Goal: Task Accomplishment & Management: Use online tool/utility

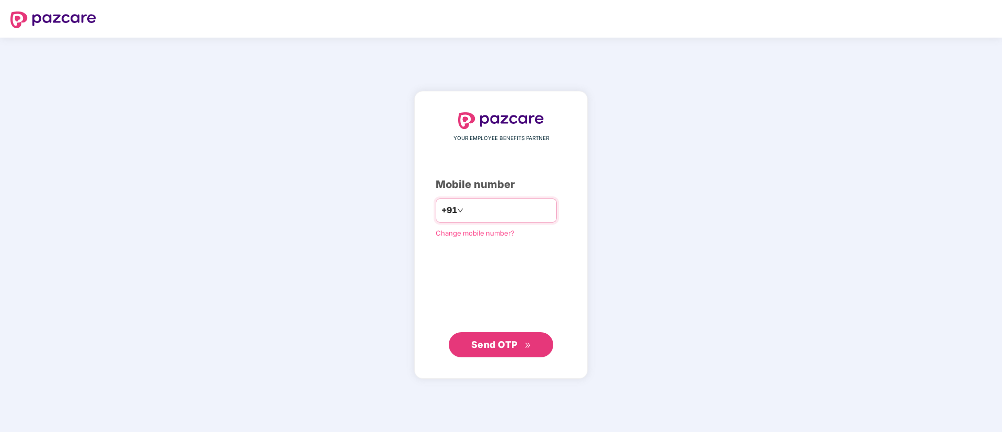
click at [484, 211] on input "number" at bounding box center [509, 210] width 86 height 17
type input "**********"
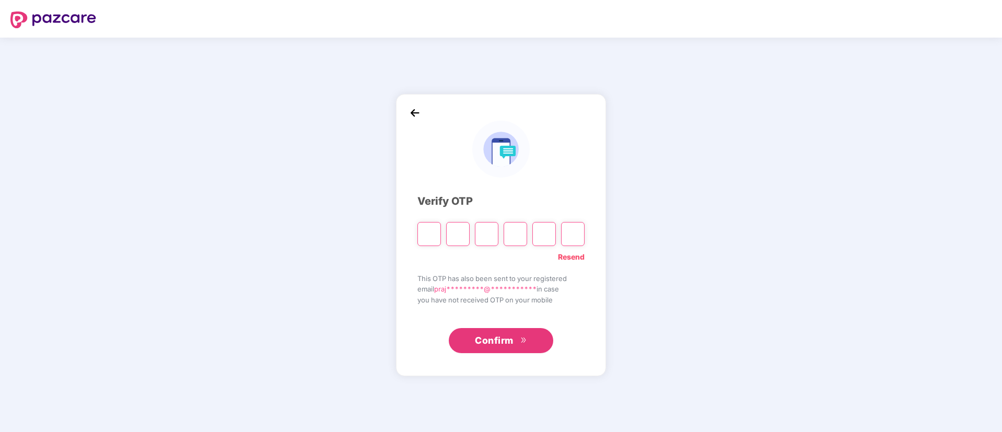
type input "*"
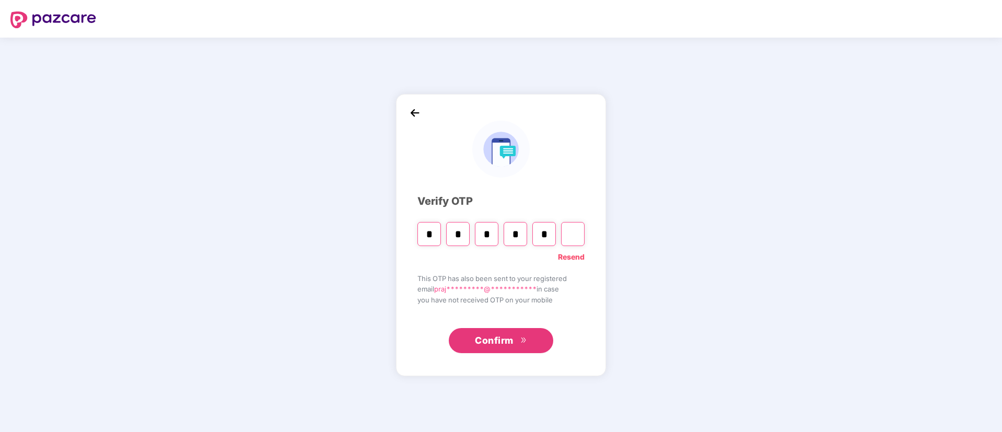
type input "*"
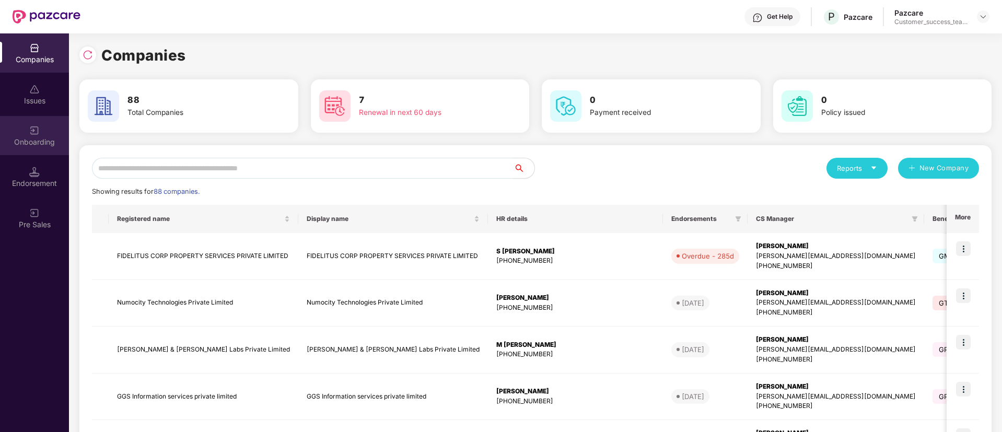
click at [32, 142] on div "Onboarding" at bounding box center [34, 142] width 69 height 10
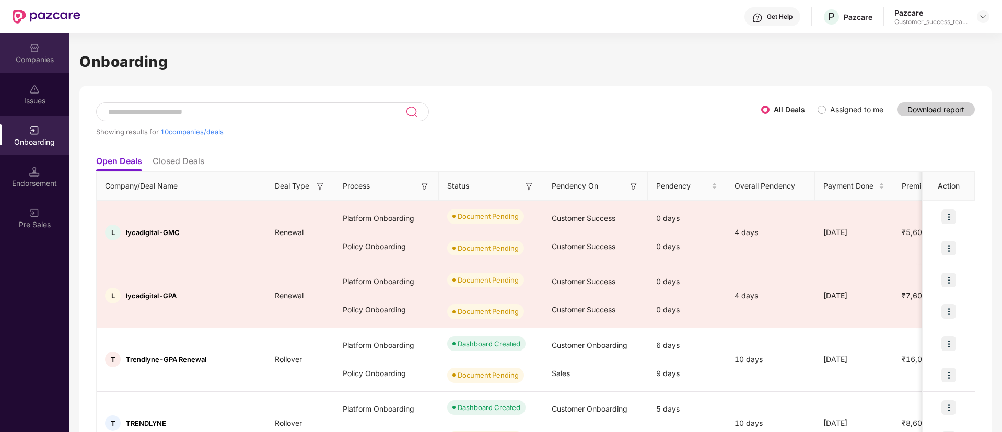
click at [33, 61] on div "Companies" at bounding box center [34, 59] width 69 height 10
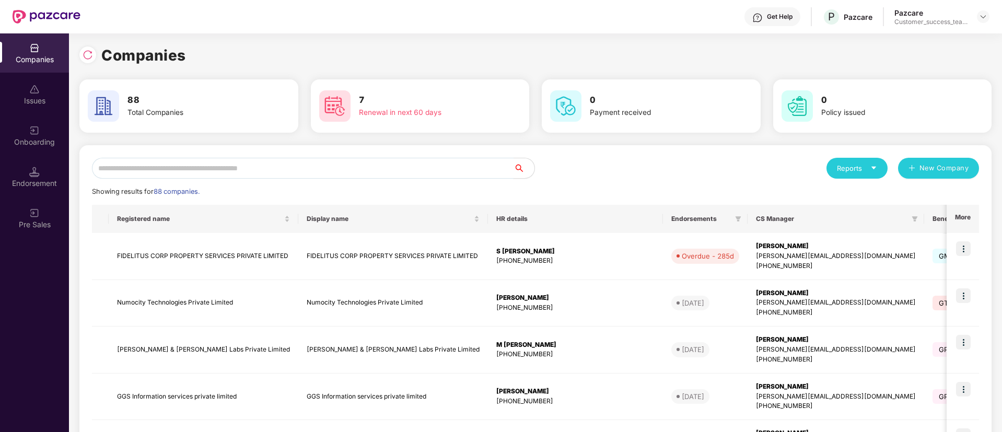
click at [299, 173] on input "text" at bounding box center [303, 168] width 422 height 21
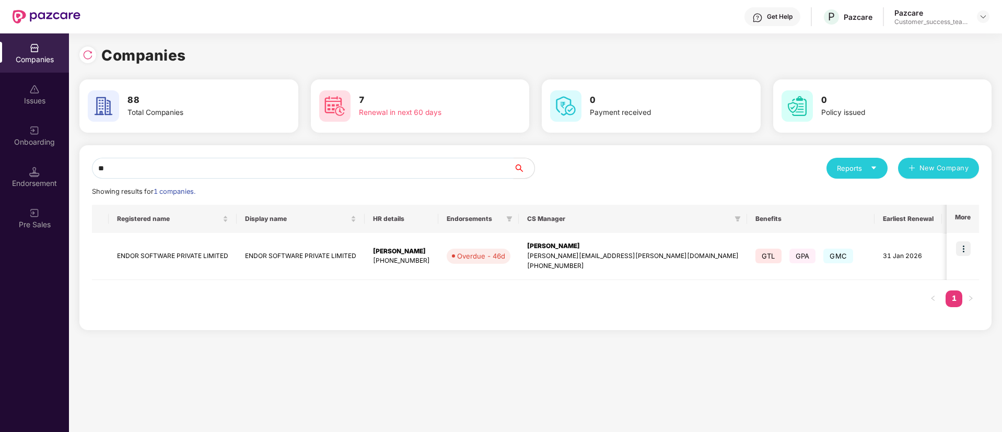
type input "*"
type input "*****"
click at [967, 246] on img at bounding box center [963, 248] width 15 height 15
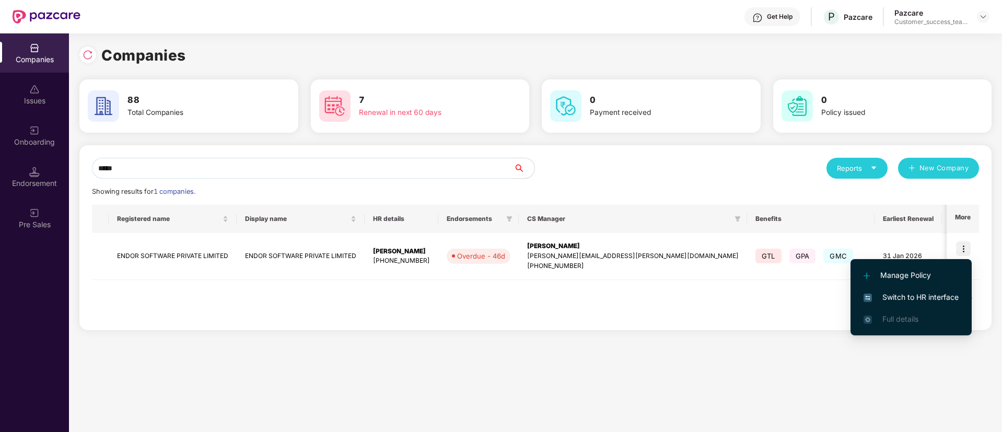
click at [902, 295] on span "Switch to HR interface" at bounding box center [911, 297] width 95 height 11
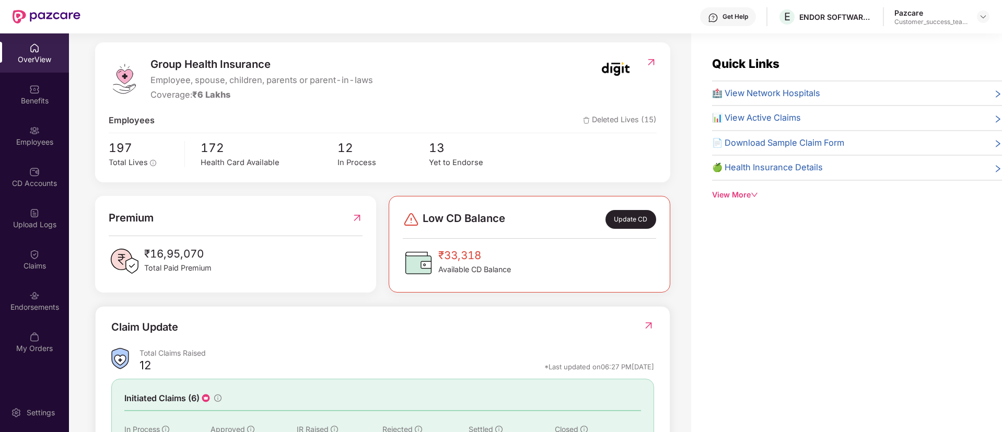
scroll to position [124, 0]
click at [802, 148] on span "📄 Download Sample Claim Form" at bounding box center [778, 143] width 132 height 14
